Goal: Information Seeking & Learning: Get advice/opinions

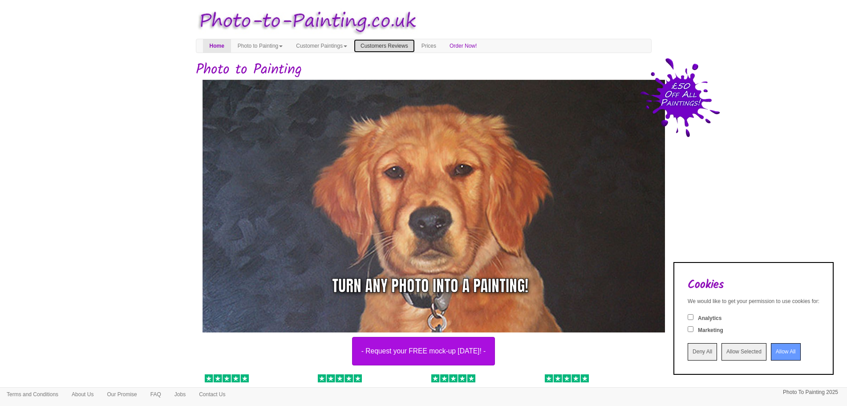
click at [406, 47] on link "Customers Reviews" at bounding box center [384, 45] width 61 height 13
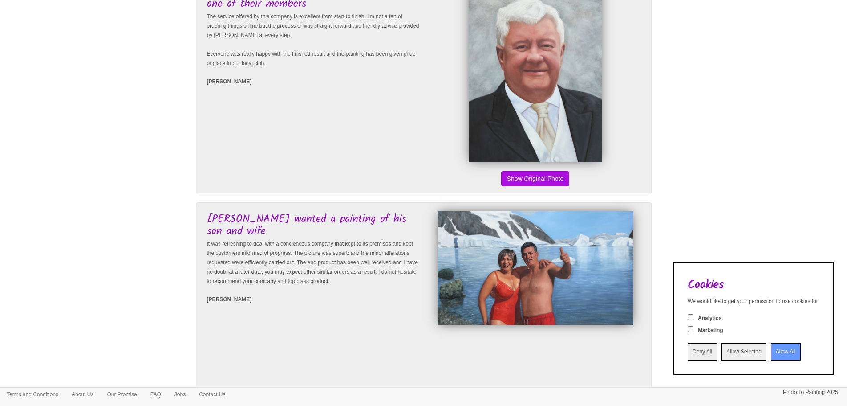
scroll to position [802, 0]
